Goal: Task Accomplishment & Management: Use online tool/utility

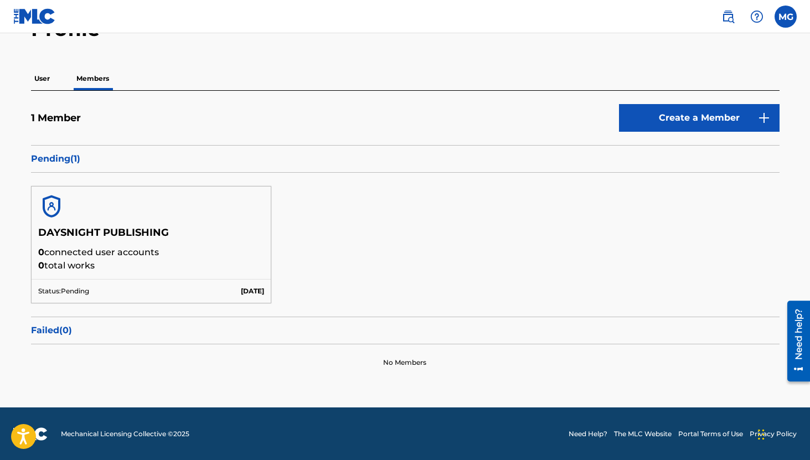
click at [783, 17] on label at bounding box center [786, 17] width 22 height 22
click at [786, 17] on input "MG [PERSON_NAME] [EMAIL_ADDRESS][DOMAIN_NAME] Notification Preferences Profile …" at bounding box center [786, 17] width 0 height 0
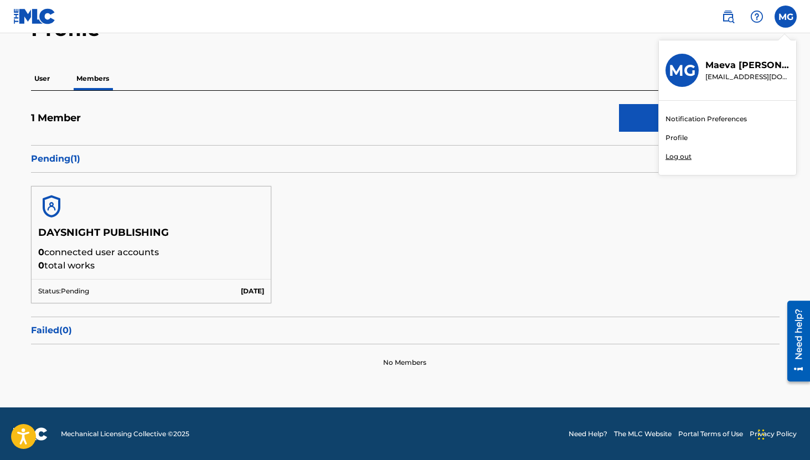
click at [686, 156] on p "Log out" at bounding box center [679, 157] width 26 height 10
click at [786, 17] on input "MG [PERSON_NAME] [EMAIL_ADDRESS][DOMAIN_NAME] Notification Preferences Profile …" at bounding box center [786, 17] width 0 height 0
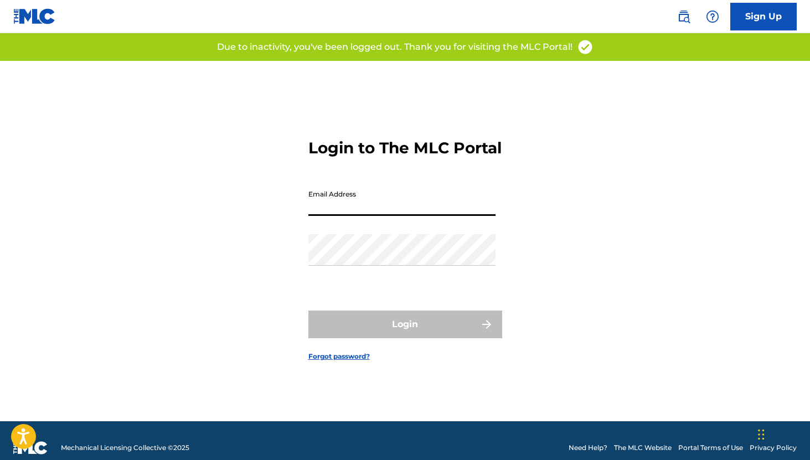
click at [355, 207] on input "Email Address" at bounding box center [402, 200] width 187 height 32
type input "[EMAIL_ADDRESS][DOMAIN_NAME]"
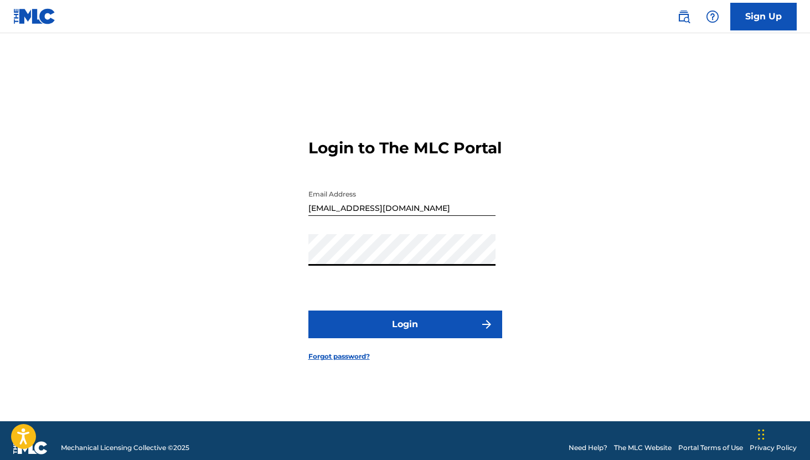
click at [309, 311] on button "Login" at bounding box center [406, 325] width 194 height 28
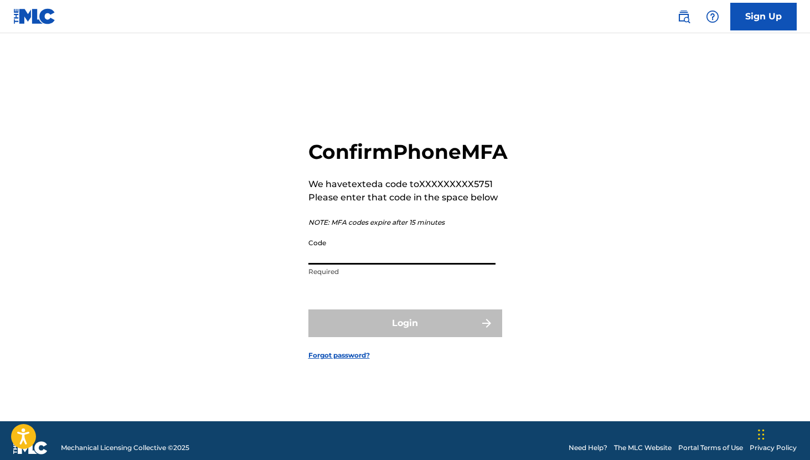
click at [374, 265] on input "Code" at bounding box center [402, 249] width 187 height 32
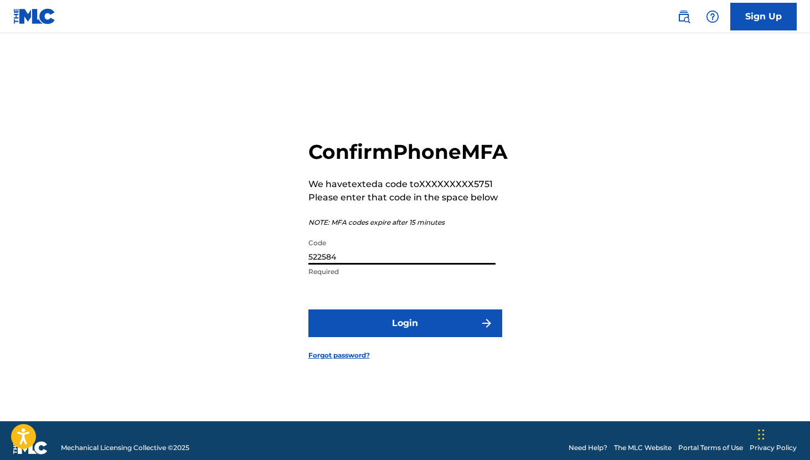
type input "522584"
click at [386, 333] on button "Login" at bounding box center [406, 324] width 194 height 28
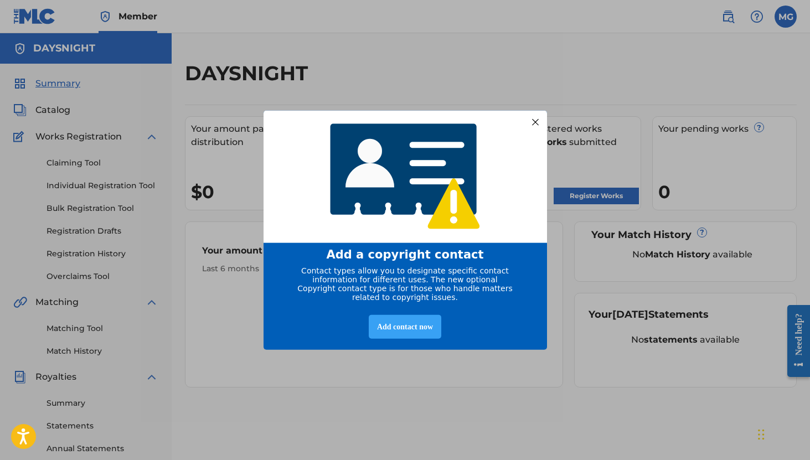
click at [412, 331] on div "Add contact now" at bounding box center [405, 327] width 73 height 24
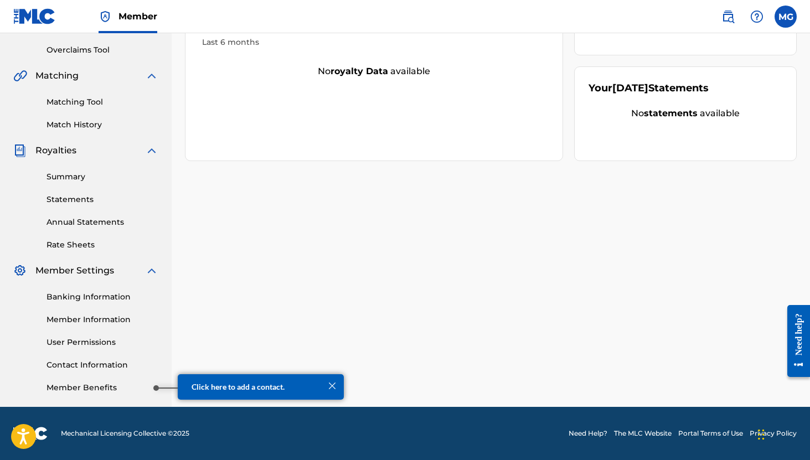
click at [116, 391] on link "Member Benefits" at bounding box center [103, 388] width 112 height 12
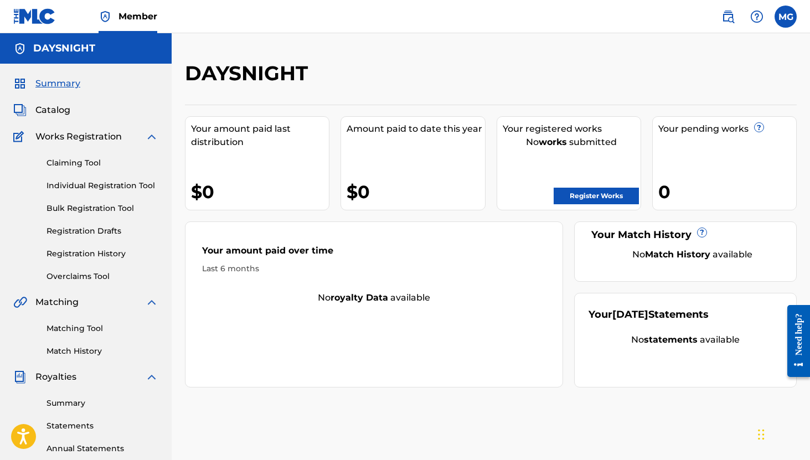
click at [50, 109] on span "Catalog" at bounding box center [52, 110] width 35 height 13
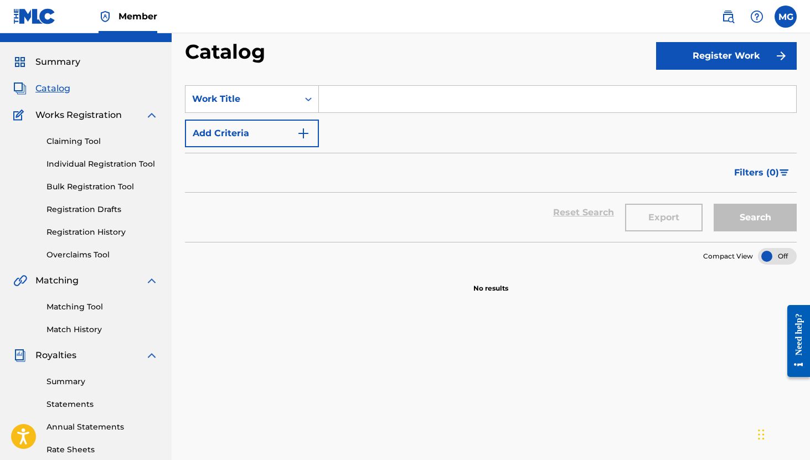
scroll to position [23, 0]
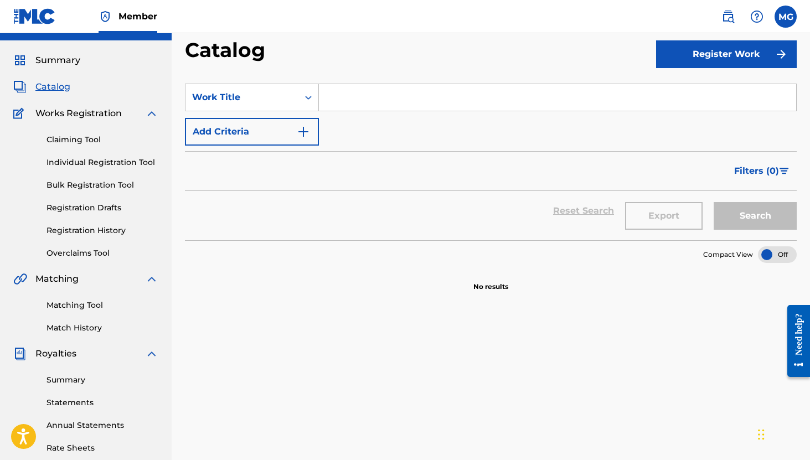
click at [86, 139] on link "Claiming Tool" at bounding box center [103, 140] width 112 height 12
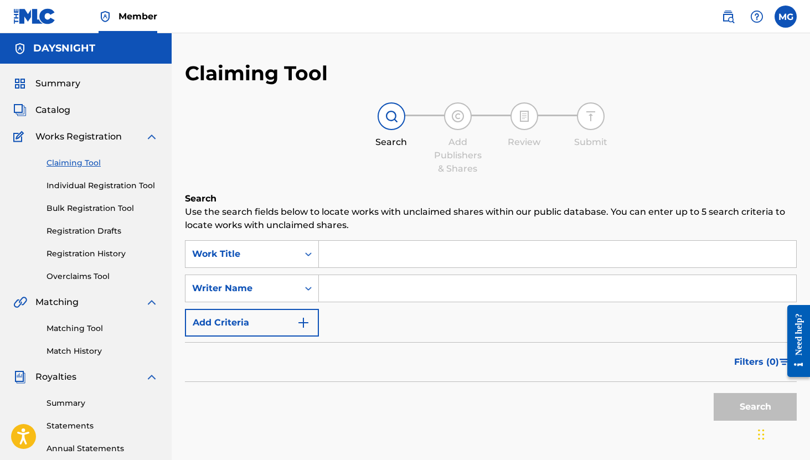
click at [346, 250] on input "Search Form" at bounding box center [558, 254] width 478 height 27
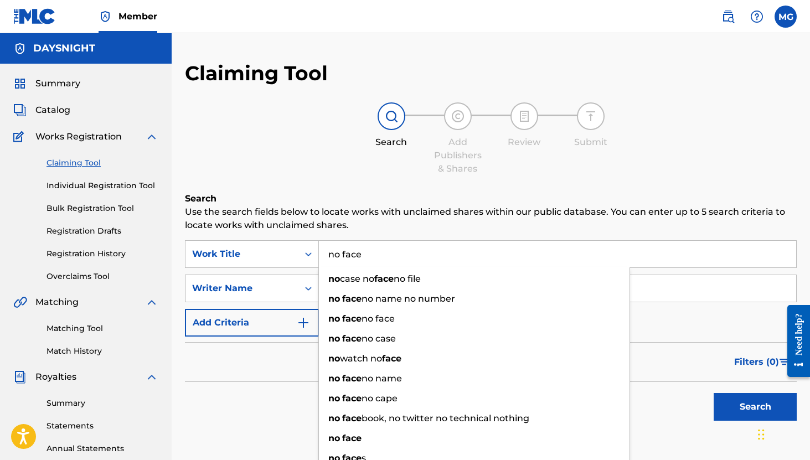
type input "no face"
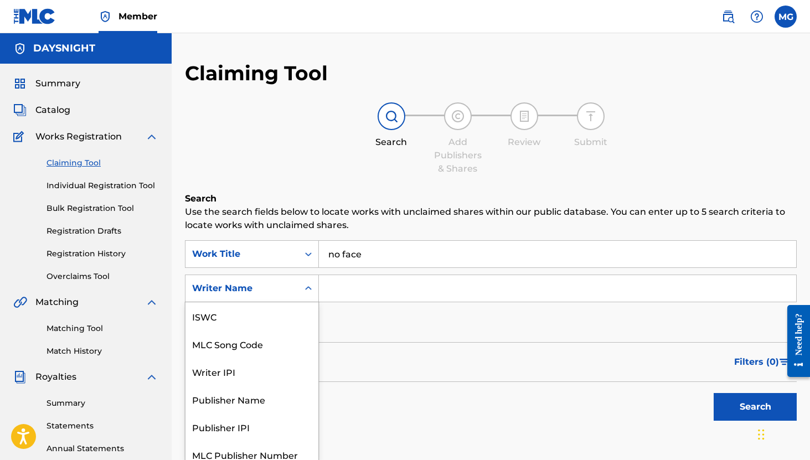
click at [251, 284] on div "Writer Name" at bounding box center [242, 288] width 100 height 13
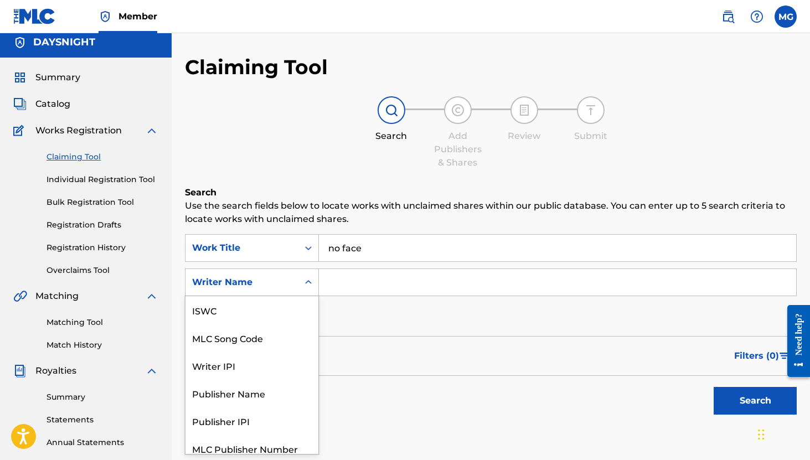
scroll to position [28, 0]
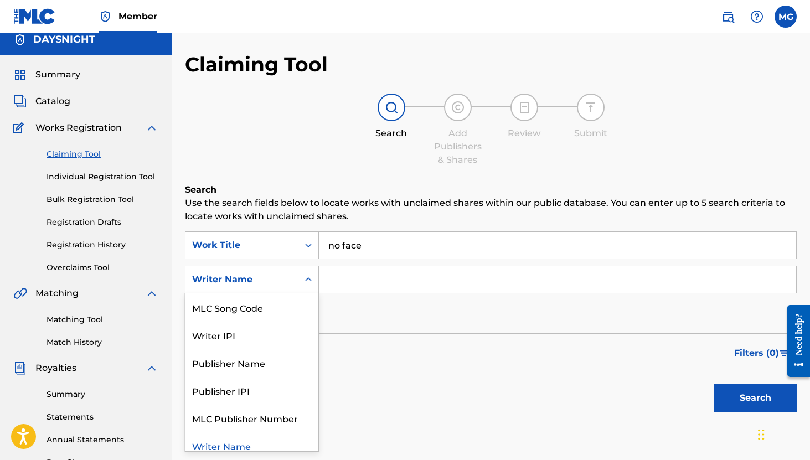
click at [365, 281] on input "Search Form" at bounding box center [558, 279] width 478 height 27
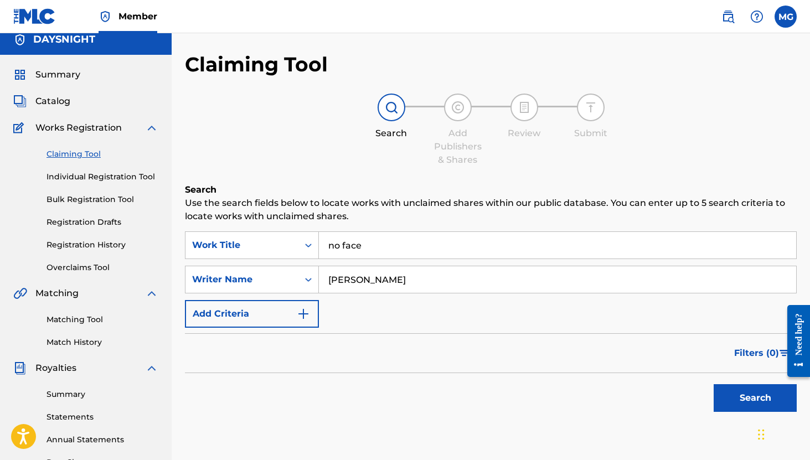
click at [714, 384] on button "Search" at bounding box center [755, 398] width 83 height 28
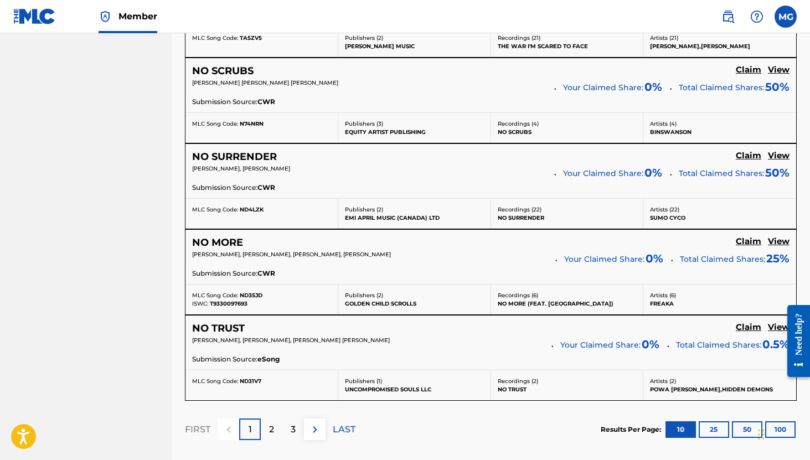
scroll to position [994, 0]
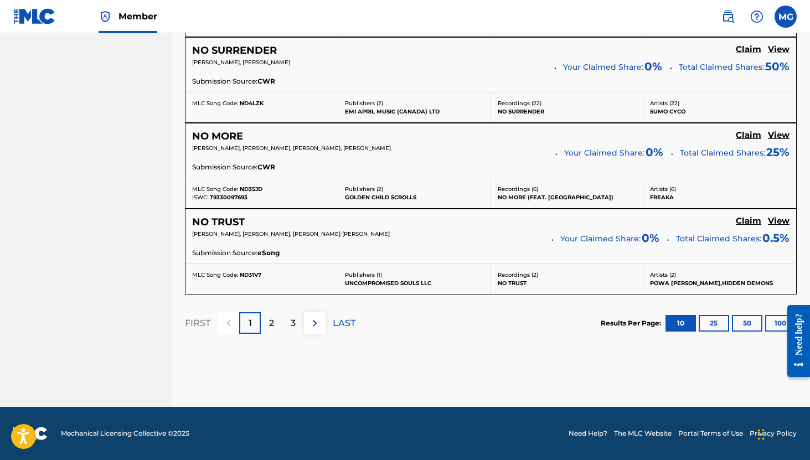
click at [269, 321] on p "2" at bounding box center [271, 323] width 5 height 13
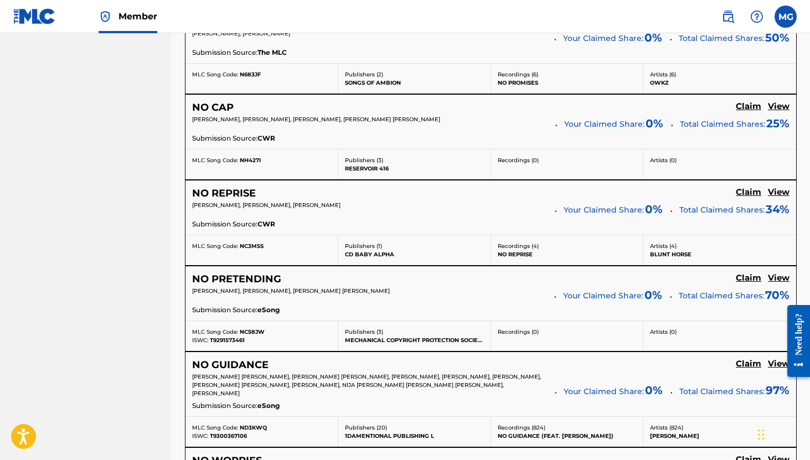
scroll to position [1014, 0]
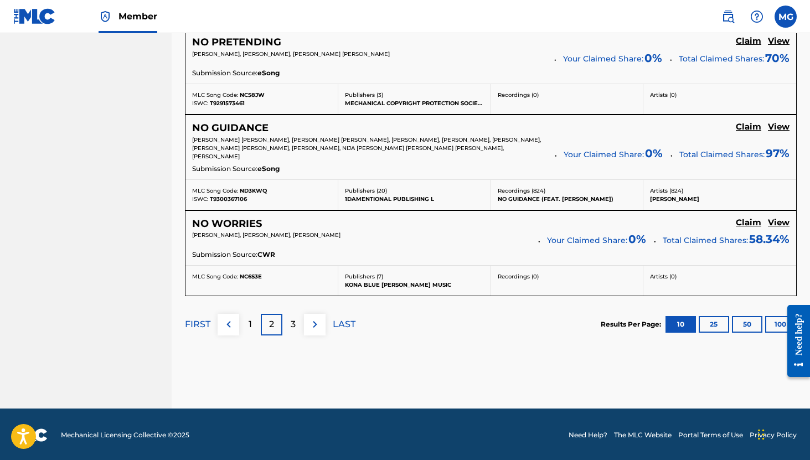
click at [294, 318] on p "3" at bounding box center [293, 324] width 5 height 13
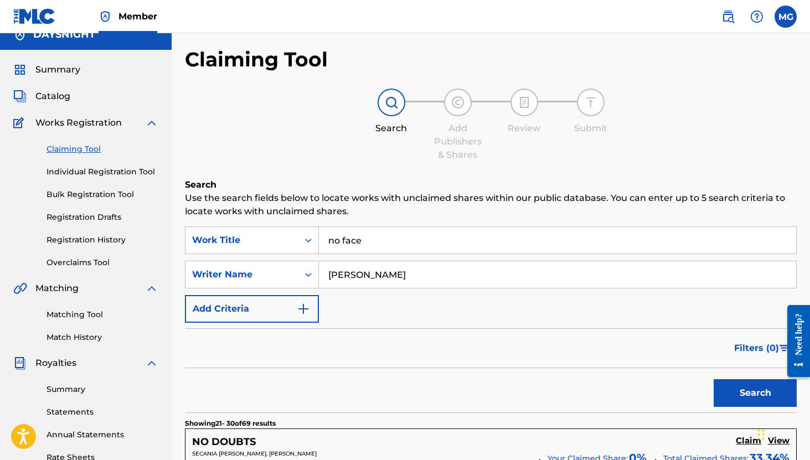
scroll to position [13, 0]
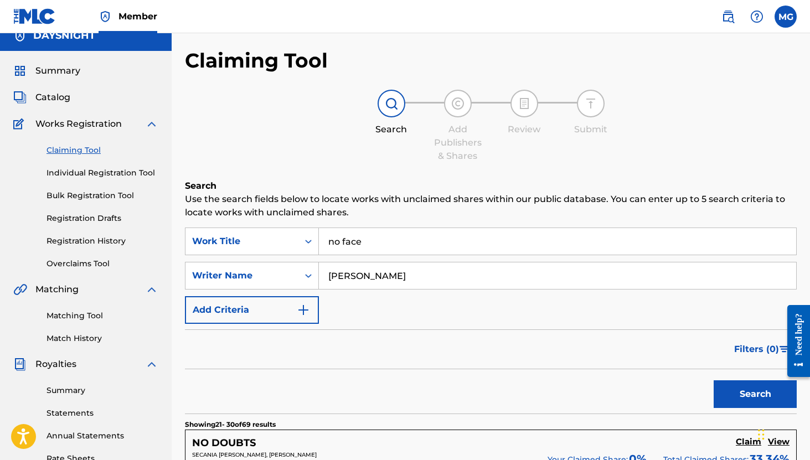
click at [346, 276] on input "[PERSON_NAME]" at bounding box center [558, 276] width 478 height 27
type input "[PERSON_NAME]"
click at [714, 381] on button "Search" at bounding box center [755, 395] width 83 height 28
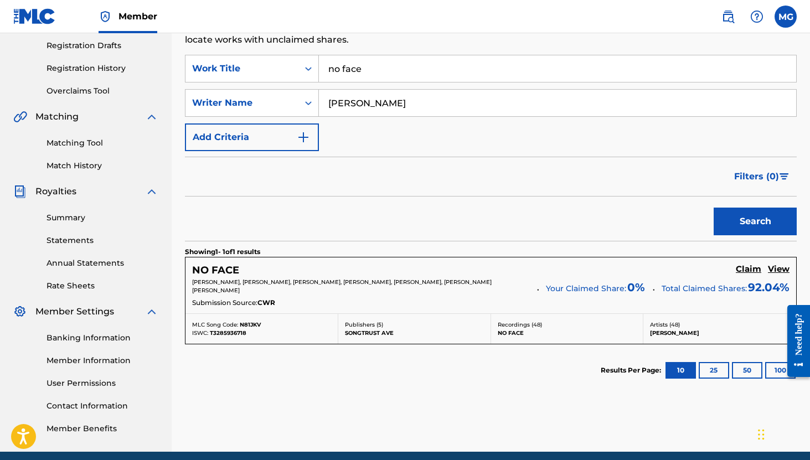
scroll to position [215, 0]
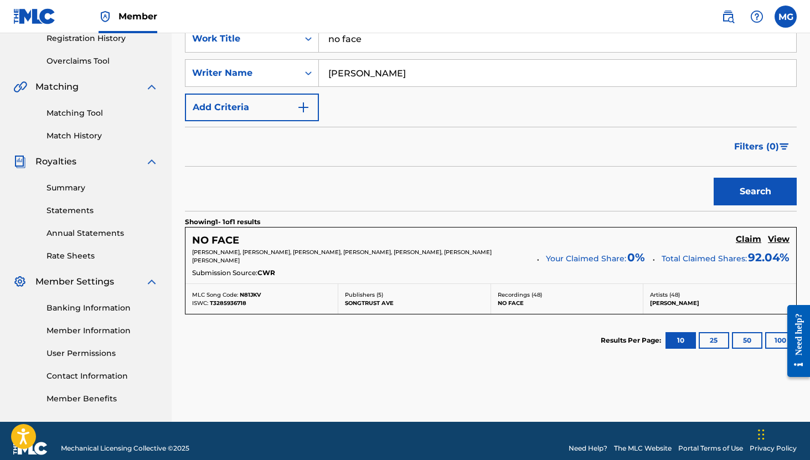
click at [750, 239] on h5 "Claim" at bounding box center [748, 239] width 25 height 11
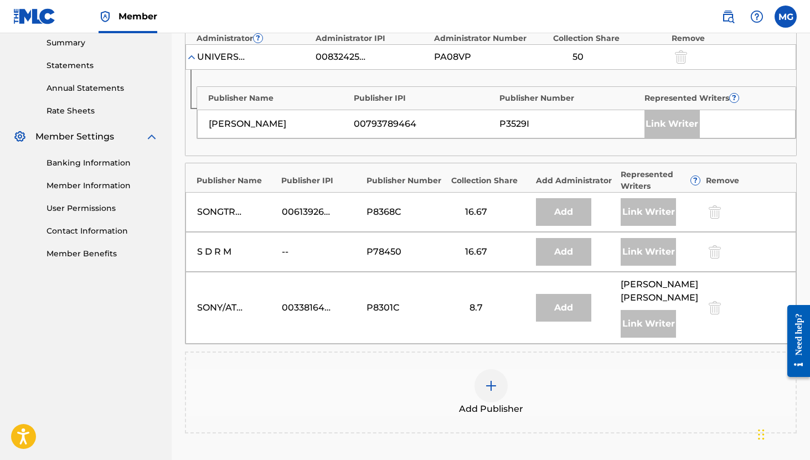
scroll to position [363, 0]
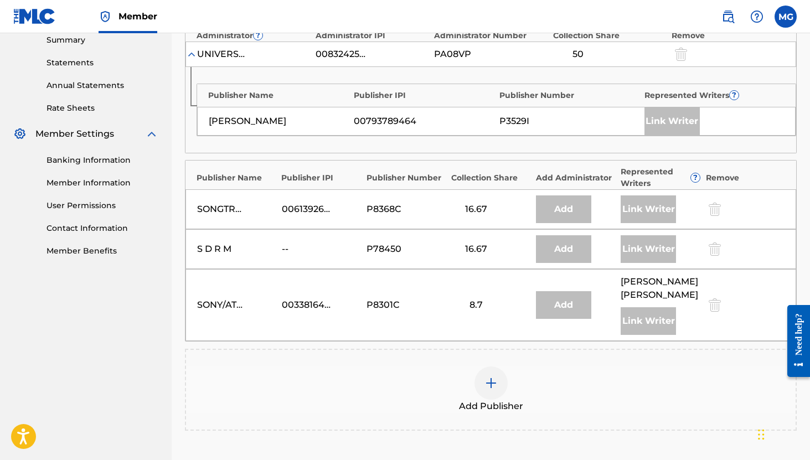
click at [494, 382] on img at bounding box center [491, 383] width 13 height 13
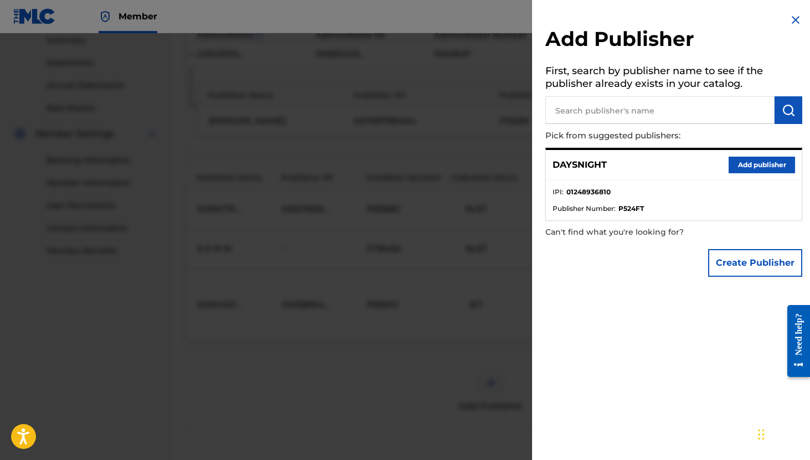
click at [753, 163] on button "Add publisher" at bounding box center [762, 165] width 66 height 17
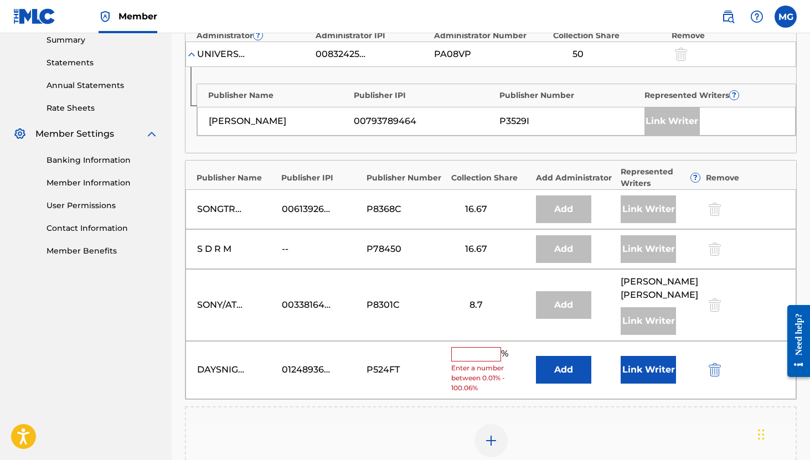
click at [473, 357] on input "text" at bounding box center [476, 354] width 50 height 14
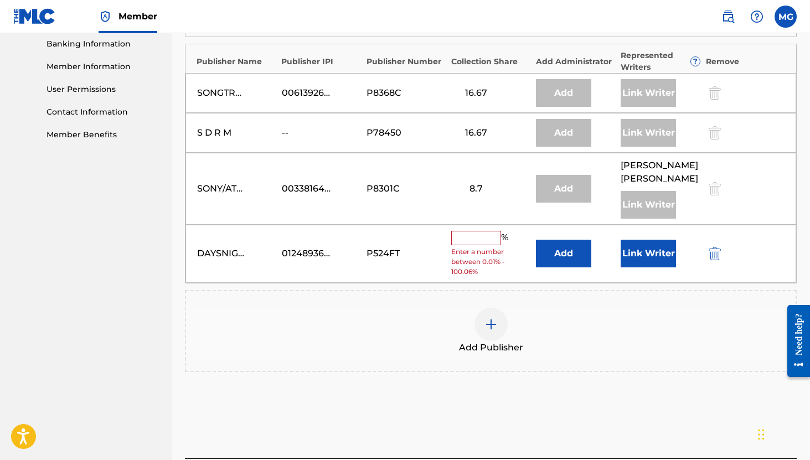
scroll to position [469, 0]
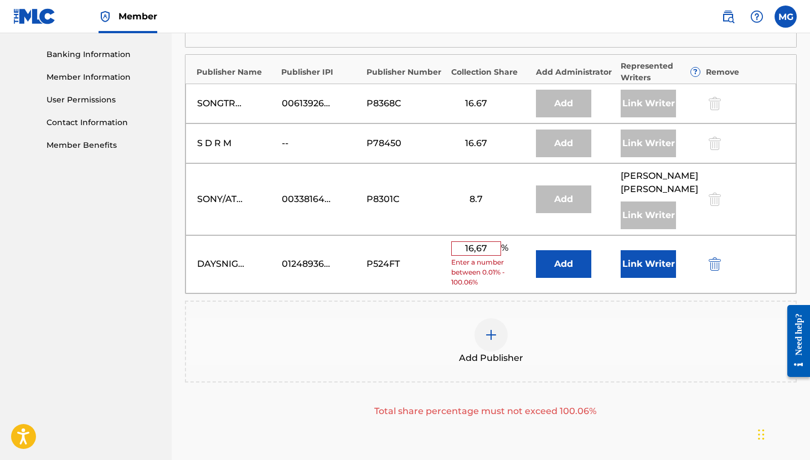
type input "16,67"
click at [643, 265] on button "Link Writer" at bounding box center [648, 264] width 55 height 28
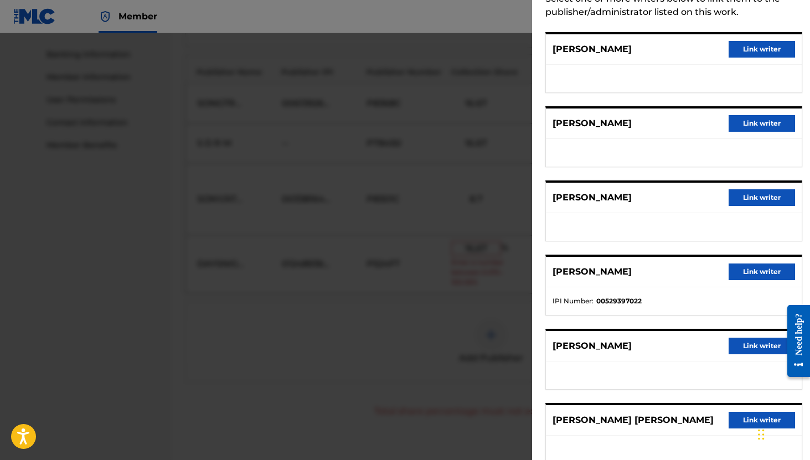
scroll to position [100, 0]
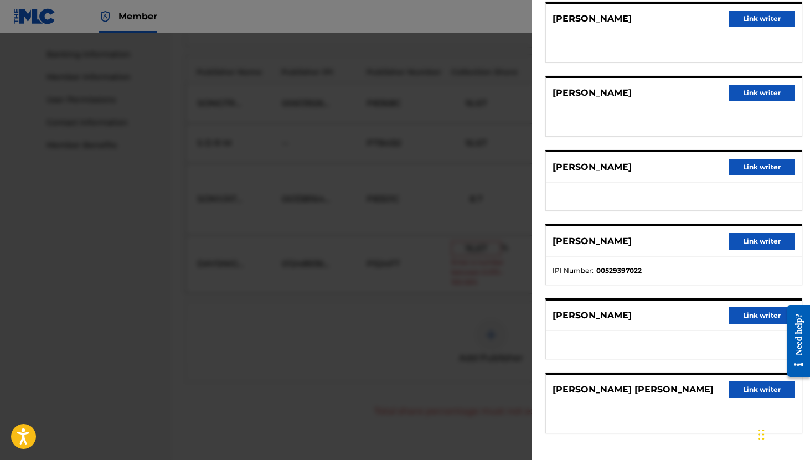
click at [746, 316] on button "Link writer" at bounding box center [762, 315] width 66 height 17
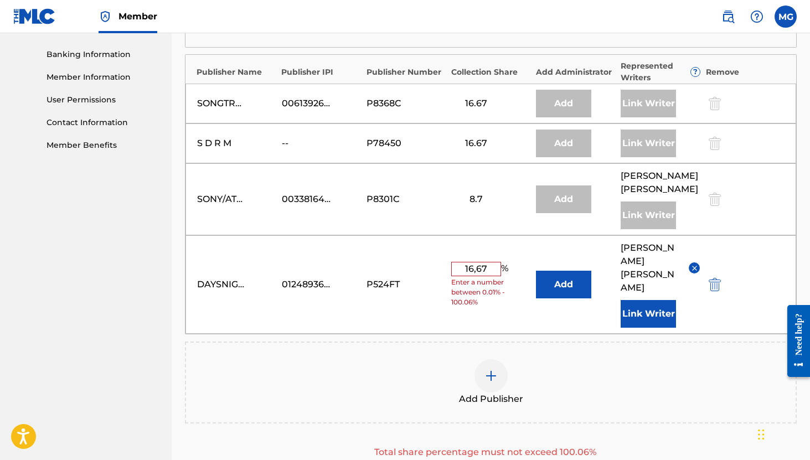
click at [563, 273] on button "Add" at bounding box center [563, 285] width 55 height 28
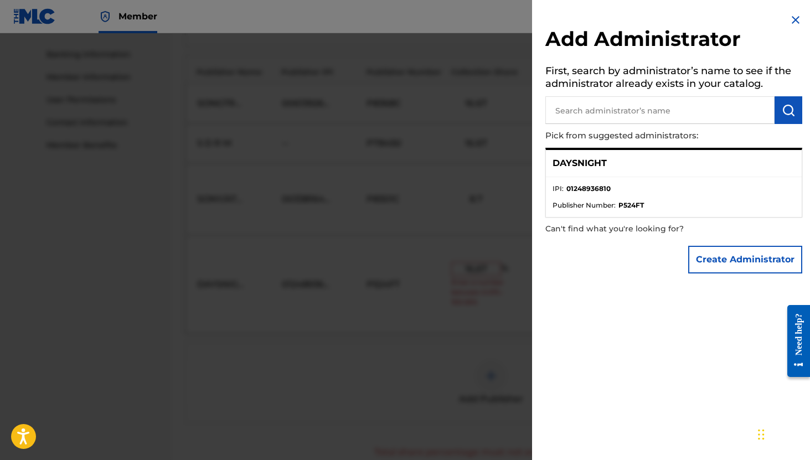
click at [596, 161] on p "DAYSNIGHT" at bounding box center [580, 163] width 54 height 13
click at [576, 187] on strong "01248936810" at bounding box center [589, 189] width 44 height 10
click at [617, 201] on li "Publisher Number : P524FT" at bounding box center [674, 206] width 243 height 10
click at [572, 155] on div "DAYSNIGHT" at bounding box center [674, 163] width 256 height 27
click at [572, 162] on p "DAYSNIGHT" at bounding box center [580, 163] width 54 height 13
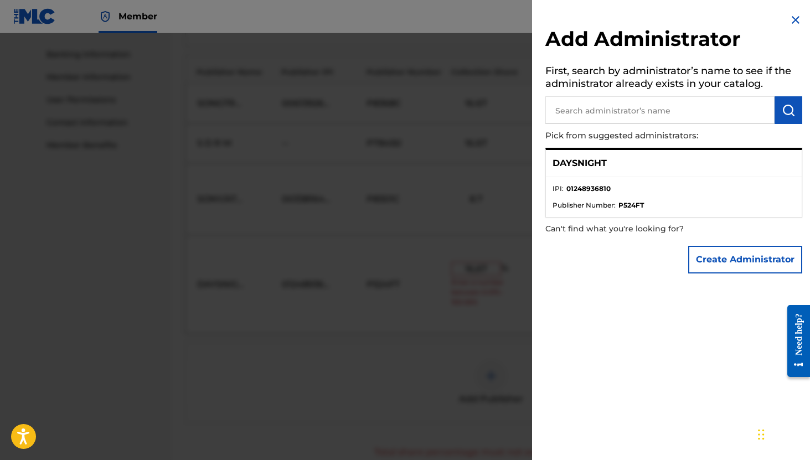
click at [584, 101] on input "text" at bounding box center [660, 110] width 229 height 28
type input "DAYSNIGHT"
click at [793, 113] on button "submit" at bounding box center [789, 110] width 28 height 28
click at [622, 170] on div "DAYSNIGHT" at bounding box center [674, 163] width 256 height 27
click at [594, 160] on p "DAYSNIGHT" at bounding box center [580, 163] width 54 height 13
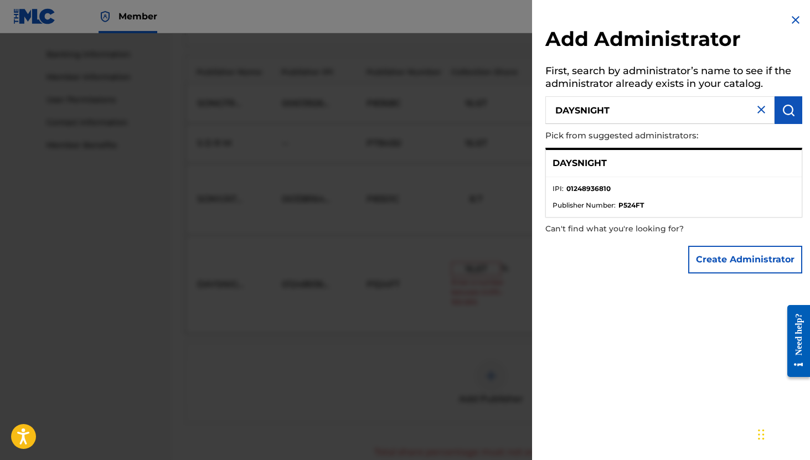
click at [595, 227] on p "Can't find what you're looking for?" at bounding box center [643, 229] width 194 height 23
click at [600, 206] on span "Publisher Number :" at bounding box center [584, 206] width 63 height 10
click at [581, 158] on p "DAYSNIGHT" at bounding box center [580, 163] width 54 height 13
click at [582, 132] on p "Pick from suggested administrators:" at bounding box center [643, 136] width 194 height 24
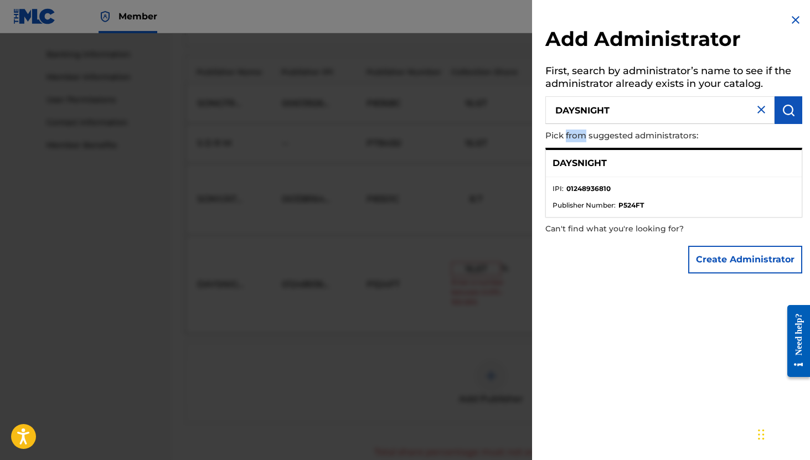
click at [582, 132] on p "Pick from suggested administrators:" at bounding box center [643, 136] width 194 height 24
click at [728, 269] on button "Create Administrator" at bounding box center [746, 260] width 114 height 28
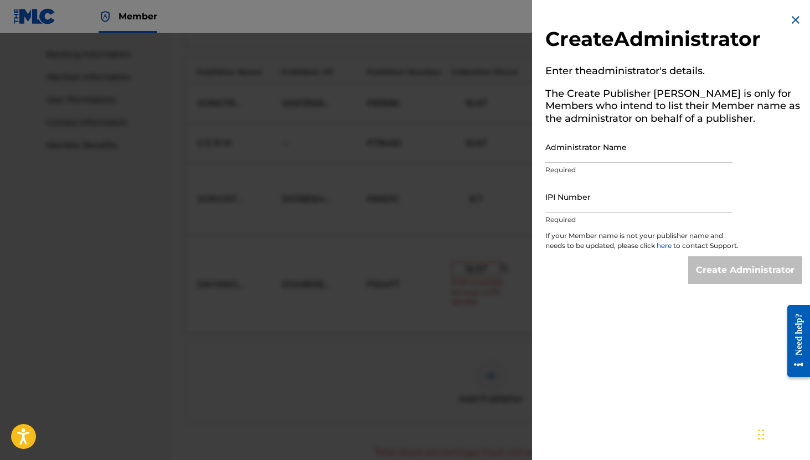
click at [793, 25] on img at bounding box center [795, 19] width 13 height 13
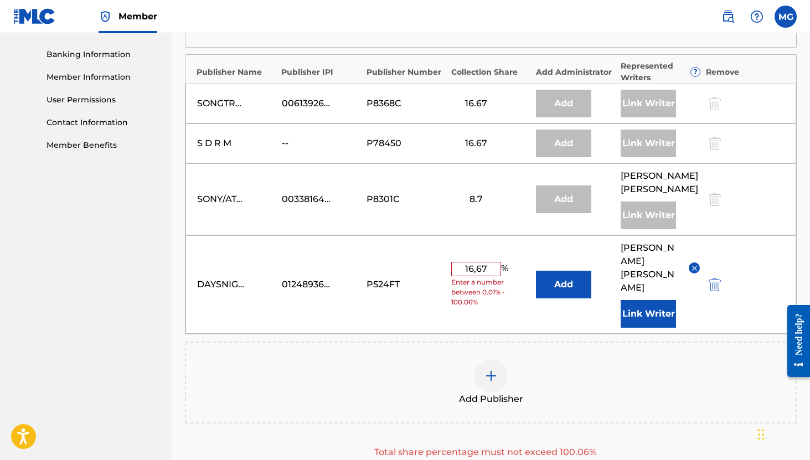
click at [493, 262] on input "16,67" at bounding box center [476, 269] width 50 height 14
click at [419, 300] on div "DAYSNIGHT 01248936810 P524FT 16,67 % Enter a number between 0.01% - 100.06% Add…" at bounding box center [491, 284] width 611 height 99
click at [503, 298] on div "DAYSNIGHT 01248936810 P524FT 16,67 % Enter a number between 0.01% - 100.06% Add…" at bounding box center [491, 284] width 611 height 99
click at [576, 306] on div "DAYSNIGHT 01248936810 P524FT 16,67 % Enter a number between 0.01% - 100.06% Add…" at bounding box center [491, 284] width 611 height 99
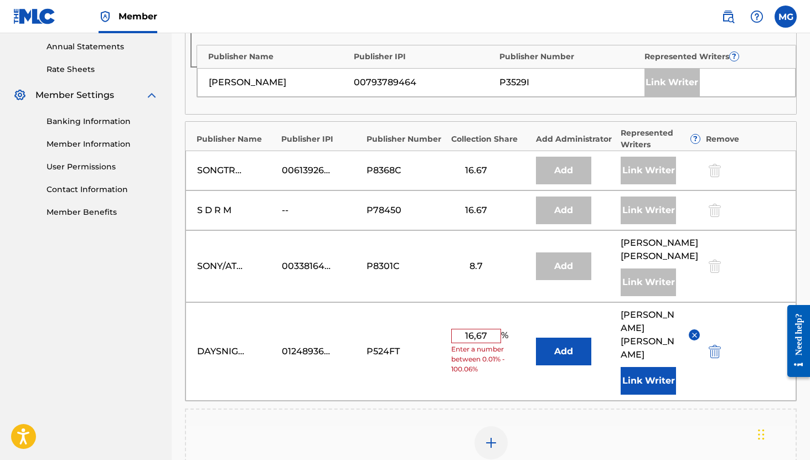
scroll to position [403, 0]
click at [489, 328] on input "16,67" at bounding box center [476, 335] width 50 height 14
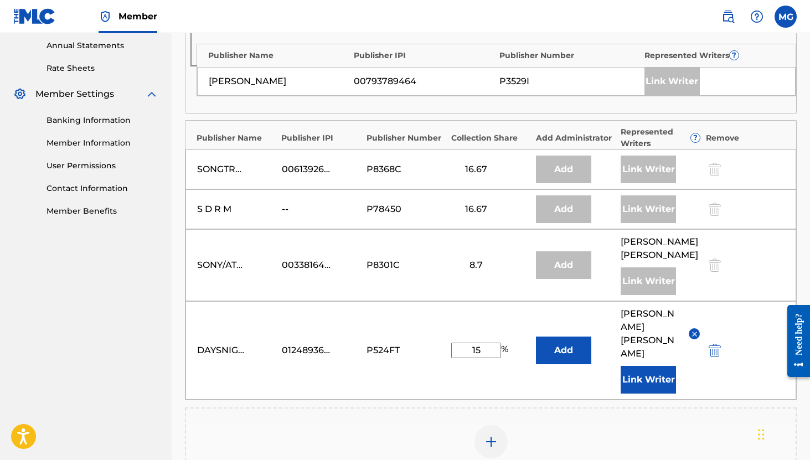
click at [486, 343] on input "15" at bounding box center [476, 351] width 50 height 16
type input "16,67"
click at [572, 408] on div "Add Publisher" at bounding box center [491, 449] width 612 height 82
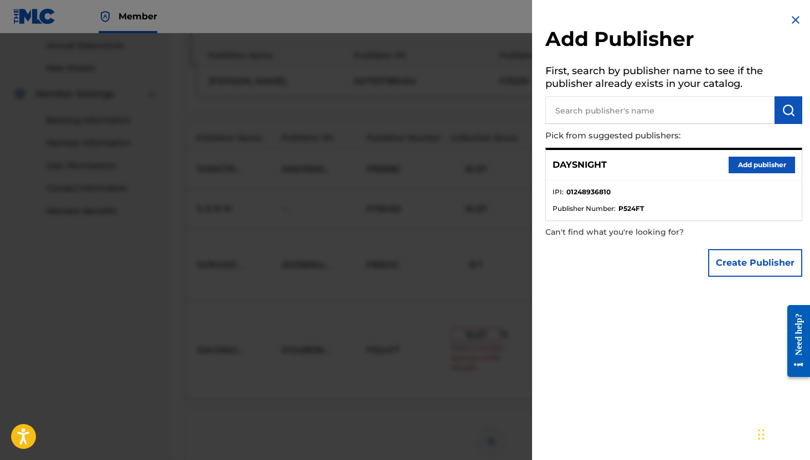
click at [791, 23] on img at bounding box center [795, 19] width 13 height 13
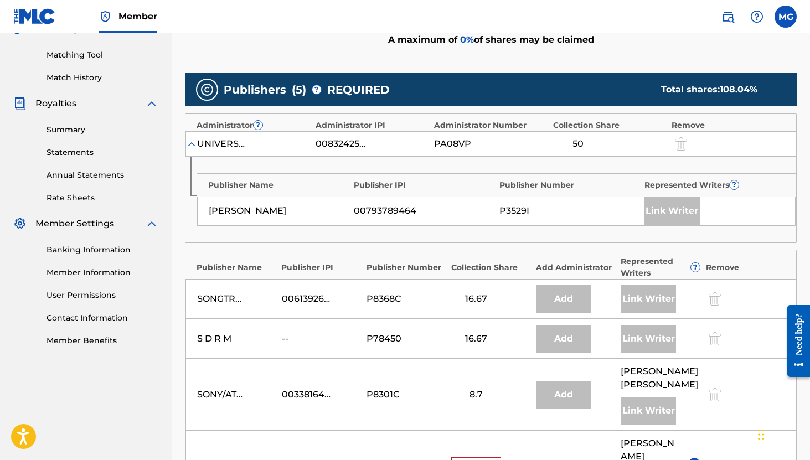
scroll to position [272, 0]
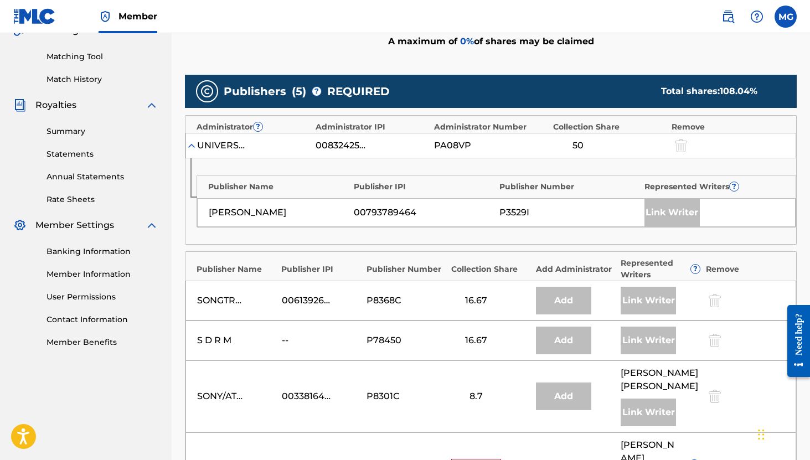
click at [190, 145] on img at bounding box center [191, 145] width 11 height 11
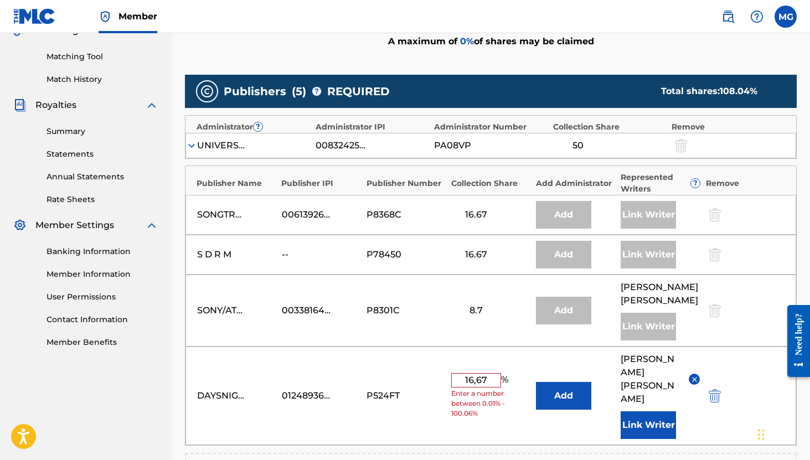
click at [512, 304] on div "8.7" at bounding box center [490, 310] width 79 height 13
drag, startPoint x: 197, startPoint y: 251, endPoint x: 229, endPoint y: 251, distance: 32.1
click at [229, 251] on div "S D R M -- P78450 16.67 Add Link Writer" at bounding box center [491, 255] width 611 height 40
click at [717, 389] on img "submit" at bounding box center [715, 395] width 12 height 13
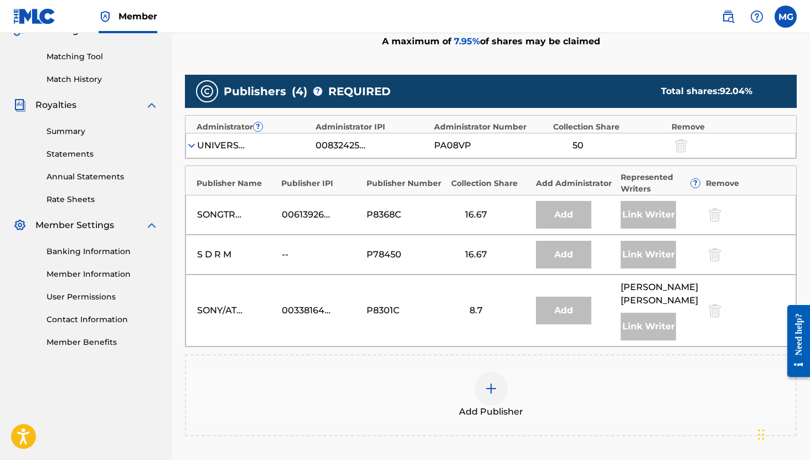
click at [566, 258] on div "Add" at bounding box center [563, 255] width 55 height 28
click at [235, 262] on div "S D R M -- P78450 16.67 Add Link Writer" at bounding box center [491, 255] width 611 height 40
click at [277, 254] on div "S D R M -- P78450 16.67 Add Link Writer" at bounding box center [491, 255] width 611 height 40
click at [659, 259] on div "Link Writer" at bounding box center [648, 255] width 55 height 28
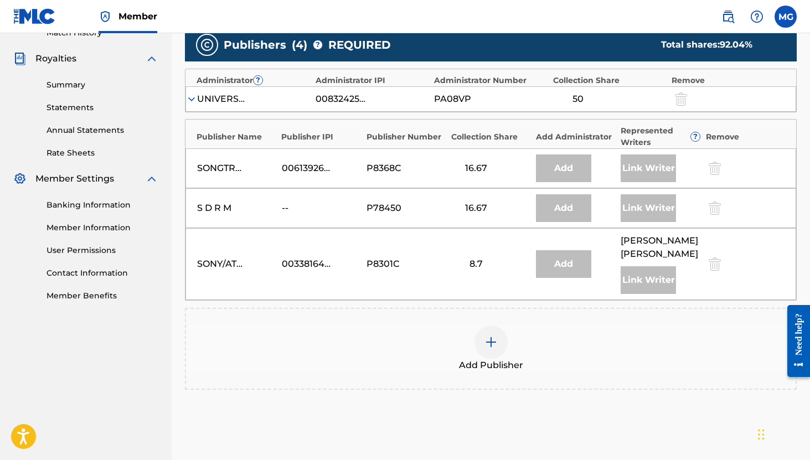
scroll to position [317, 0]
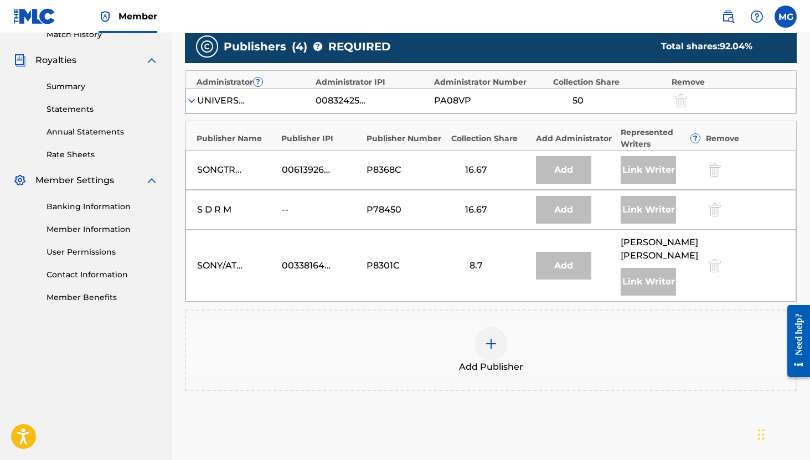
click at [289, 225] on div "S D R M -- P78450 16.67 Add Link Writer" at bounding box center [491, 210] width 611 height 40
click at [365, 210] on div "S D R M -- P78450 16.67 Add Link Writer" at bounding box center [491, 210] width 611 height 40
click at [497, 219] on div "S D R M -- P78450 16.67 Add Link Writer" at bounding box center [491, 210] width 611 height 40
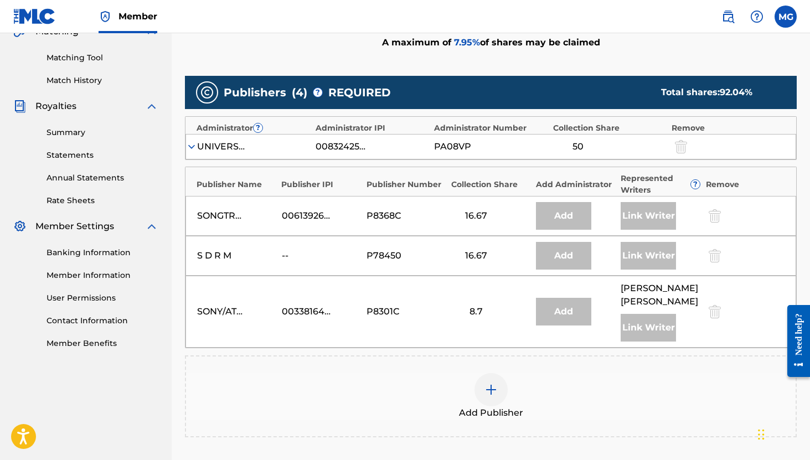
scroll to position [276, 0]
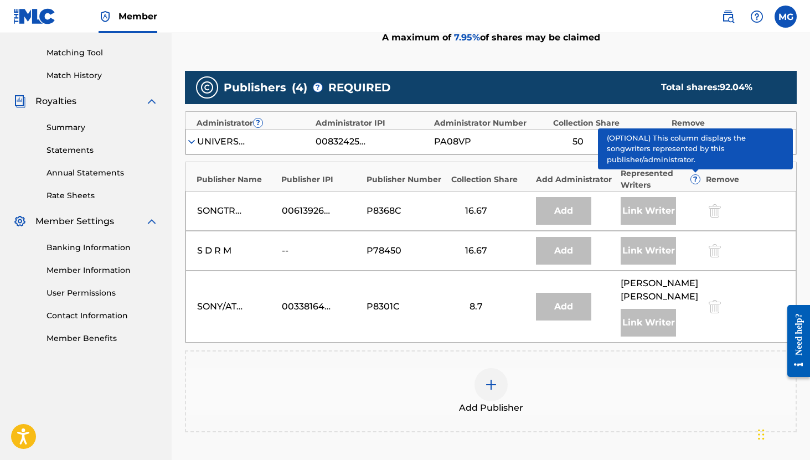
click at [695, 182] on span "?" at bounding box center [695, 179] width 9 height 9
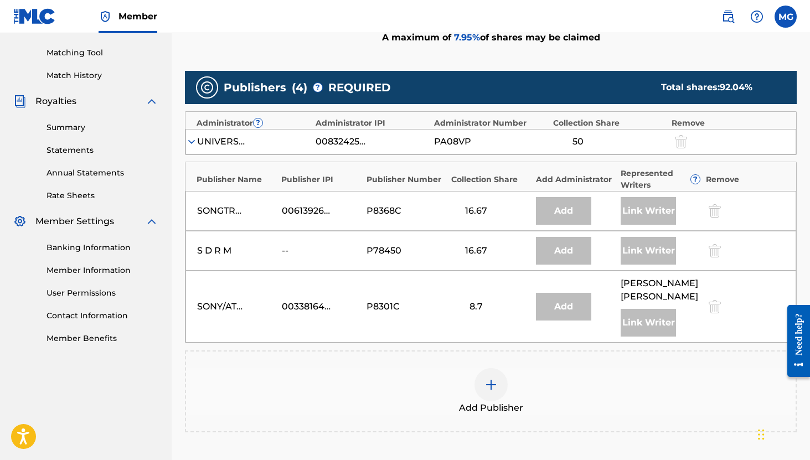
click at [718, 180] on div "Remove" at bounding box center [745, 180] width 79 height 12
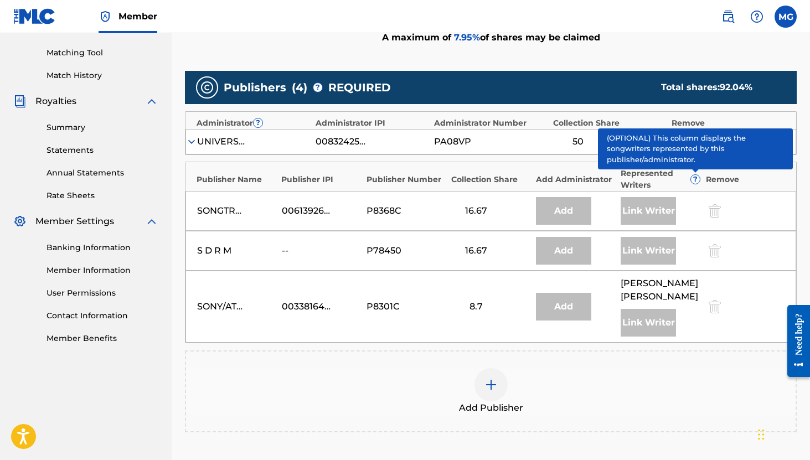
click at [693, 177] on span "?" at bounding box center [695, 179] width 9 height 9
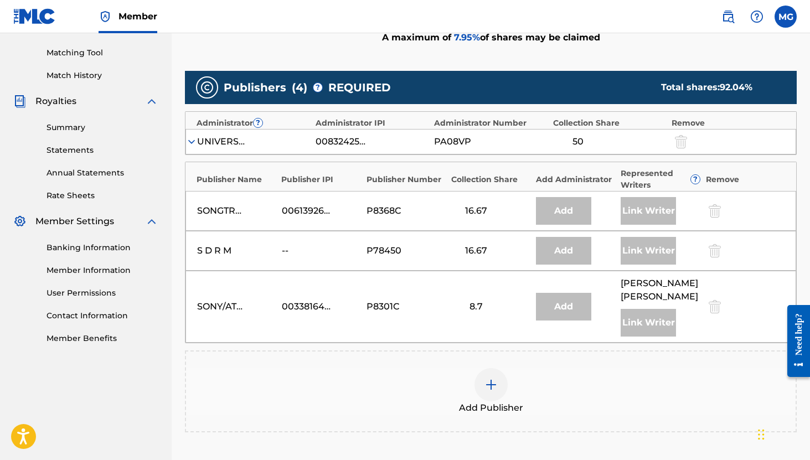
click at [80, 173] on link "Annual Statements" at bounding box center [103, 173] width 112 height 12
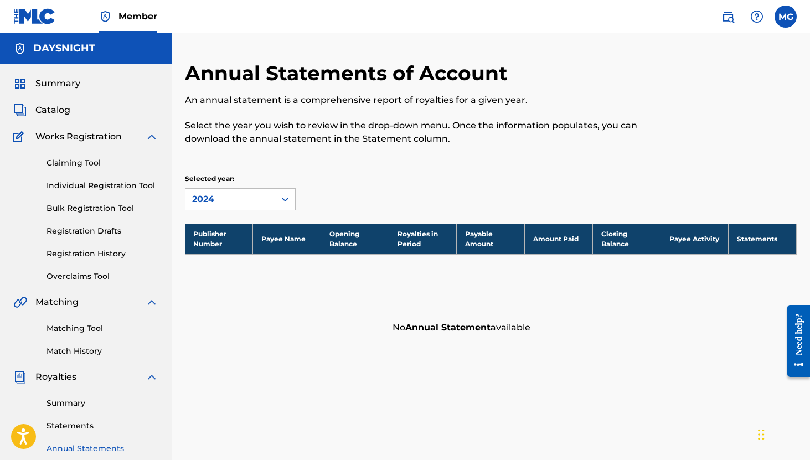
click at [53, 114] on span "Catalog" at bounding box center [52, 110] width 35 height 13
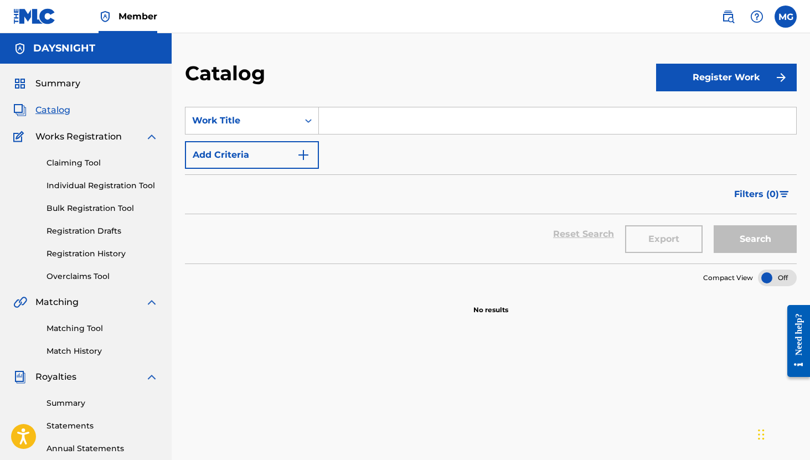
click at [702, 73] on button "Register Work" at bounding box center [726, 78] width 141 height 28
click at [702, 115] on link "Individual" at bounding box center [726, 113] width 141 height 27
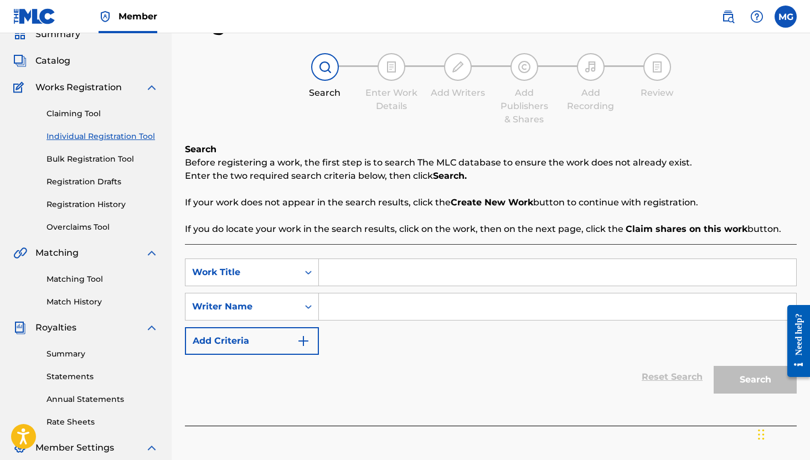
scroll to position [48, 0]
